Goal: Task Accomplishment & Management: Use online tool/utility

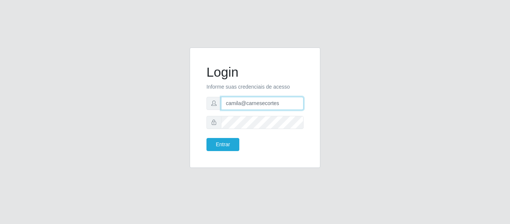
drag, startPoint x: 277, startPoint y: 103, endPoint x: 192, endPoint y: 101, distance: 84.1
click at [192, 101] on div "Login Informe suas credenciais de acesso camila@carnesecortes Entrar" at bounding box center [255, 107] width 131 height 120
type input "camila@edilicya"
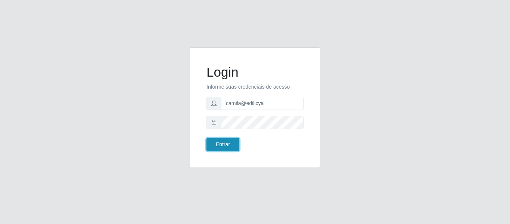
click at [226, 138] on button "Entrar" at bounding box center [223, 144] width 33 height 13
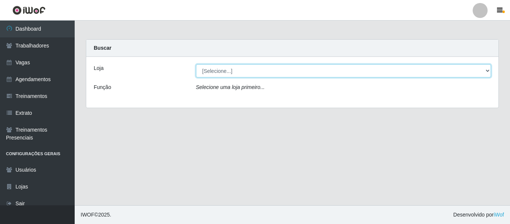
click at [217, 65] on select "[Selecione...] Edilicya Supermercado" at bounding box center [344, 70] width 296 height 13
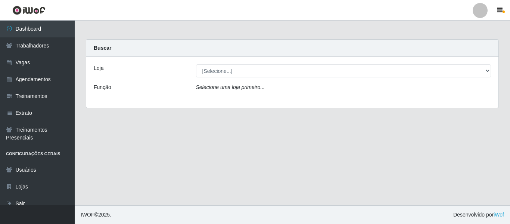
click at [224, 98] on div "Loja [Selecione...] Edilicya Supermercado Função Selecione uma loja primeiro..." at bounding box center [292, 82] width 413 height 51
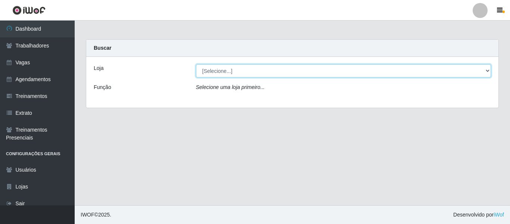
click at [228, 75] on select "[Selecione...] Edilicya Supermercado" at bounding box center [344, 70] width 296 height 13
select select "460"
click at [196, 64] on select "[Selecione...] Edilicya Supermercado" at bounding box center [344, 70] width 296 height 13
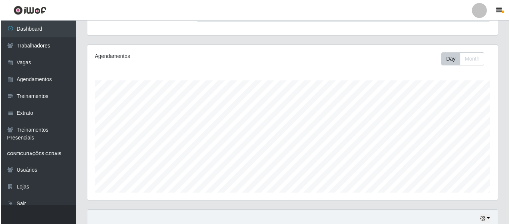
scroll to position [262, 0]
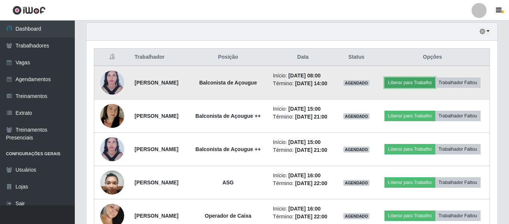
click at [422, 84] on button "Liberar para Trabalho" at bounding box center [409, 82] width 50 height 10
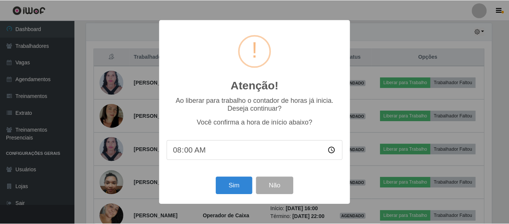
scroll to position [155, 407]
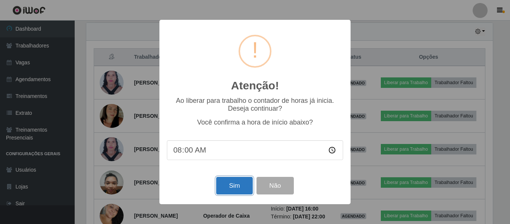
click at [232, 188] on button "Sim" at bounding box center [234, 186] width 36 height 18
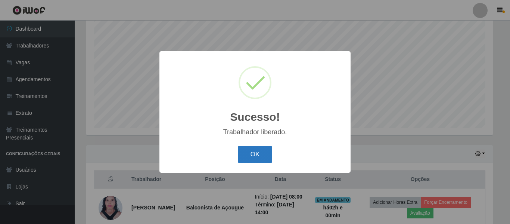
click at [251, 154] on button "OK" at bounding box center [255, 155] width 35 height 18
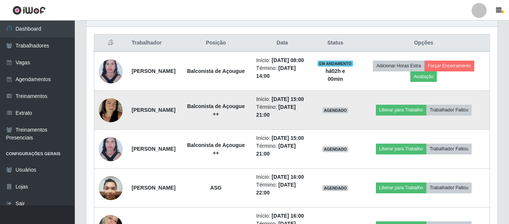
scroll to position [289, 0]
